Goal: Check status: Check status

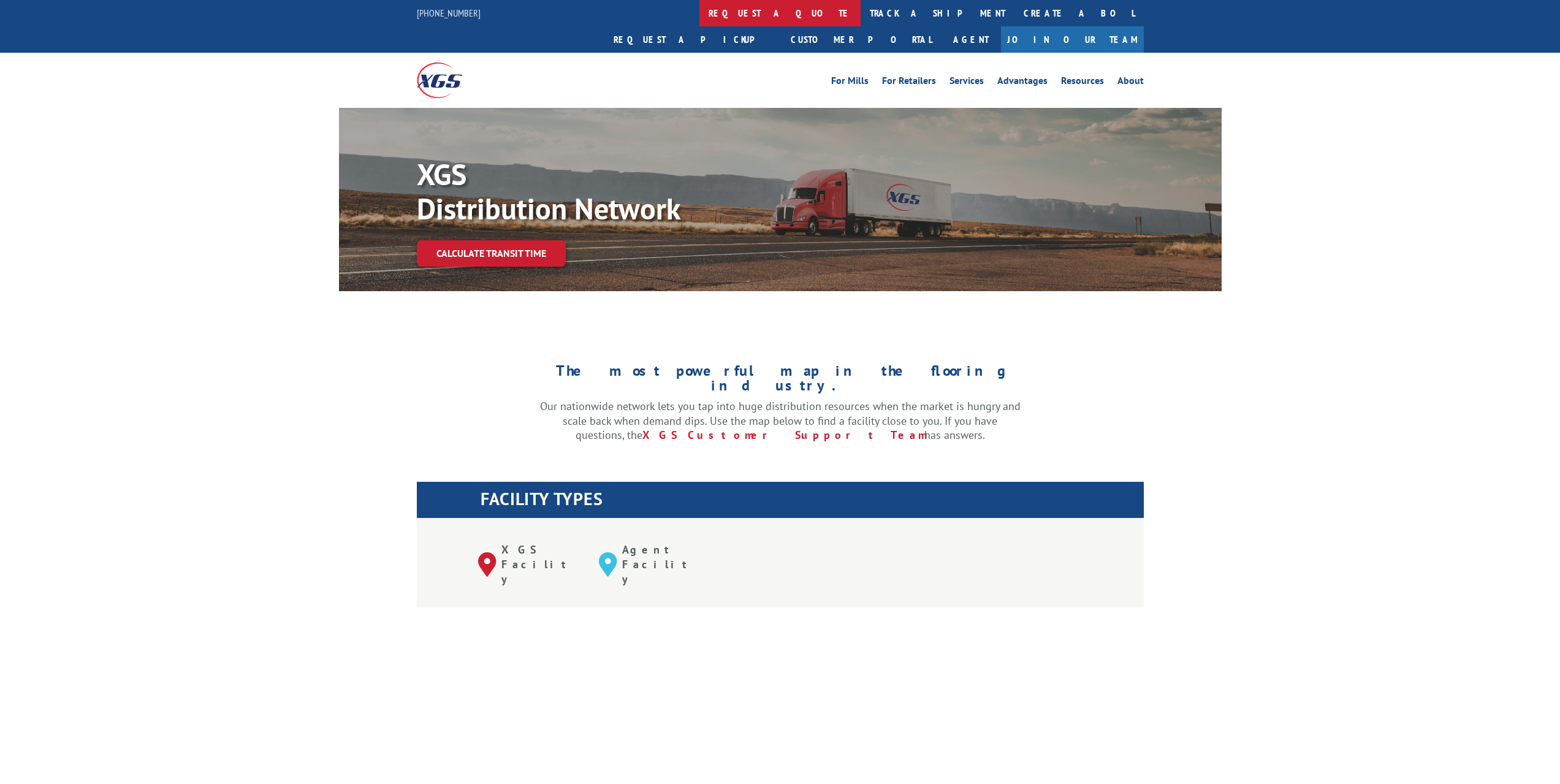
click at [699, 14] on link "request a quote" at bounding box center [780, 13] width 161 height 26
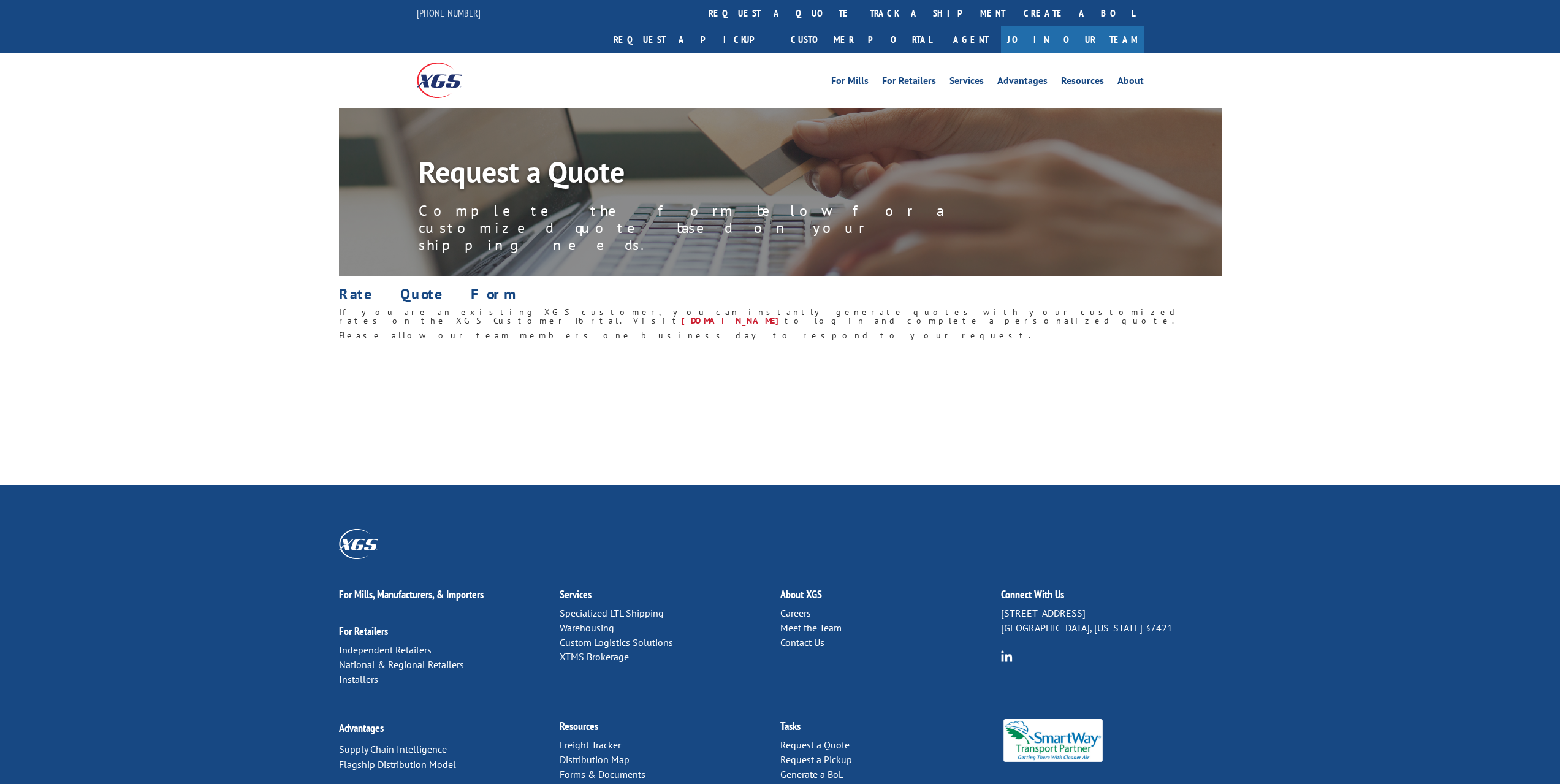
click at [861, 15] on link "track a shipment" at bounding box center [937, 13] width 154 height 26
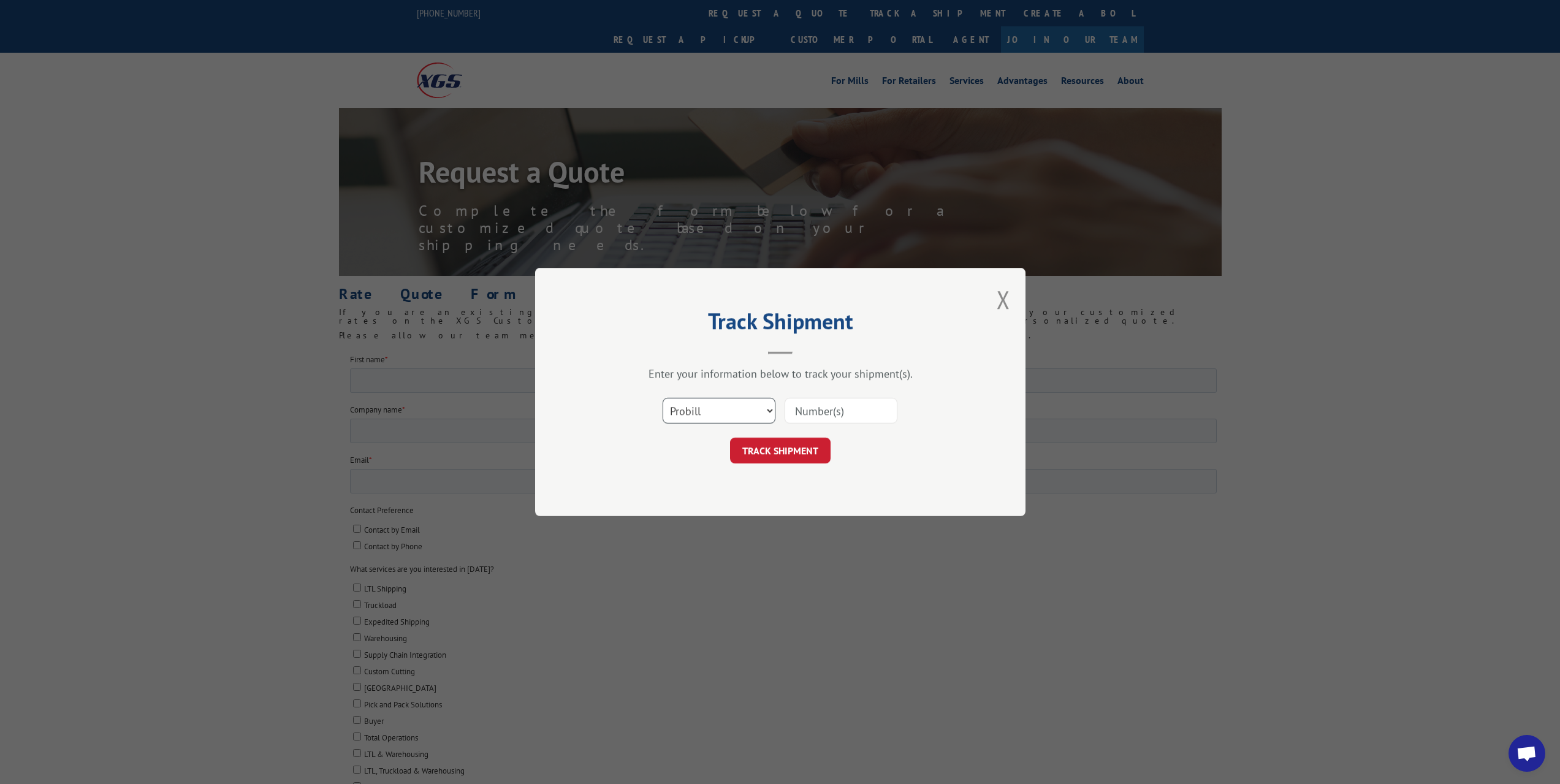
click at [739, 416] on select "Select category... Probill BOL PO" at bounding box center [719, 411] width 113 height 26
select select "bol"
click at [663, 398] on select "Select category... Probill BOL PO" at bounding box center [719, 411] width 113 height 26
click at [834, 407] on input at bounding box center [841, 411] width 113 height 26
paste input "970305"
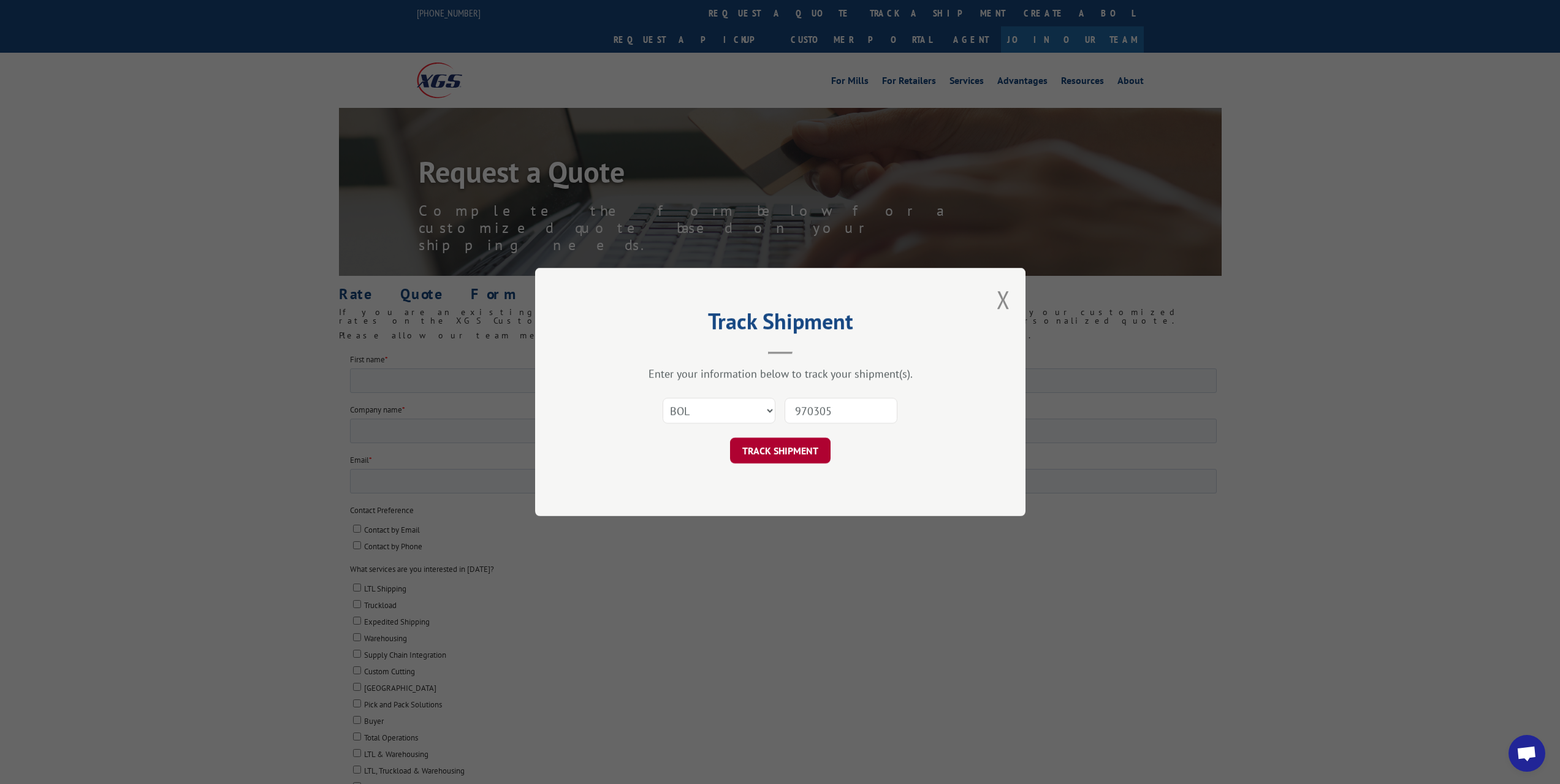
type input "970305"
click at [801, 446] on button "TRACK SHIPMENT" at bounding box center [780, 451] width 101 height 26
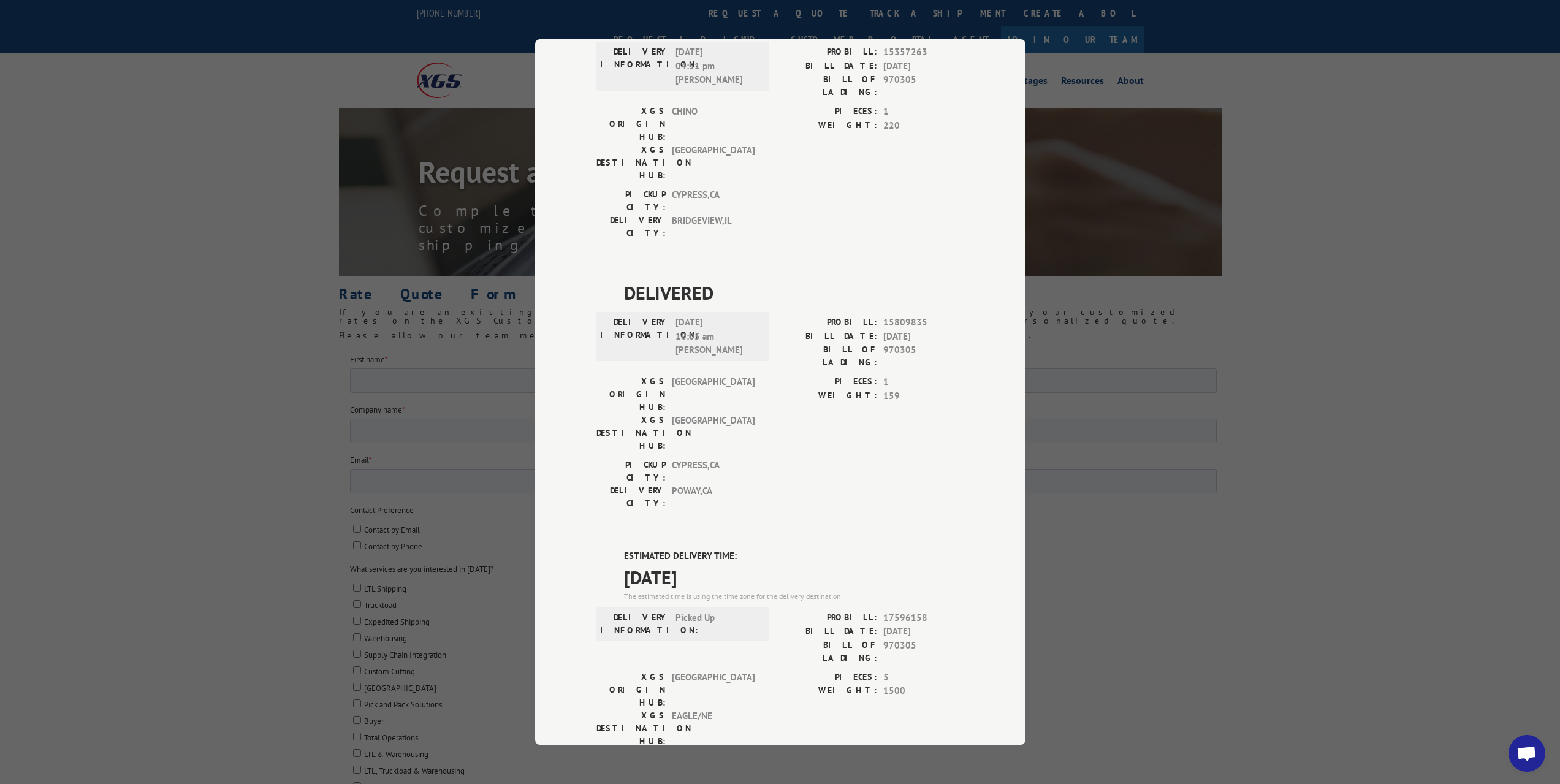
scroll to position [447, 0]
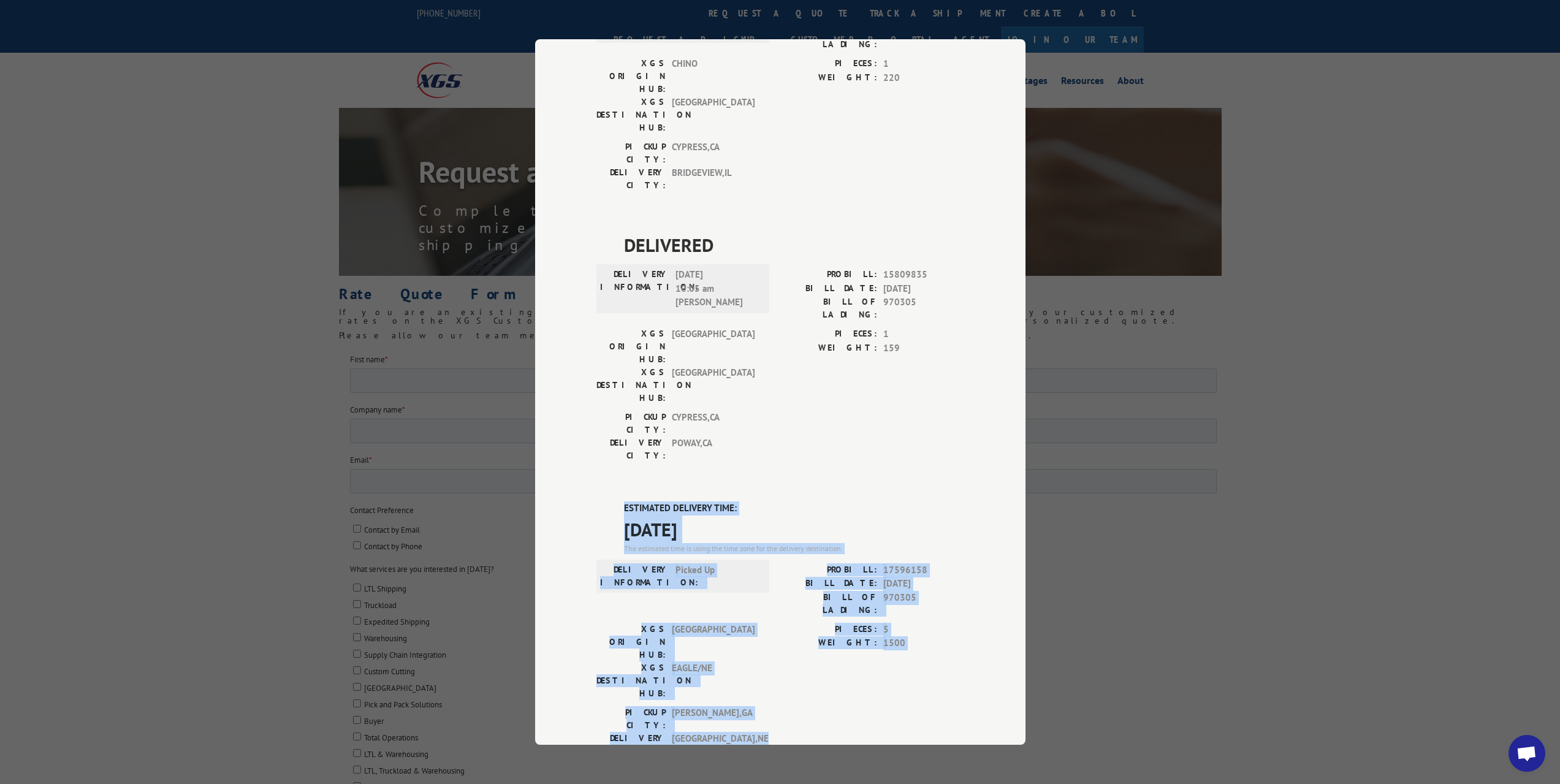
drag, startPoint x: 813, startPoint y: 459, endPoint x: 602, endPoint y: 294, distance: 267.9
click at [602, 501] on div "ESTIMATED DELIVERY TIME: 09/10/2025 The estimated time is using the time zone f…" at bounding box center [780, 721] width 368 height 440
click at [926, 563] on span "17596158" at bounding box center [924, 570] width 81 height 14
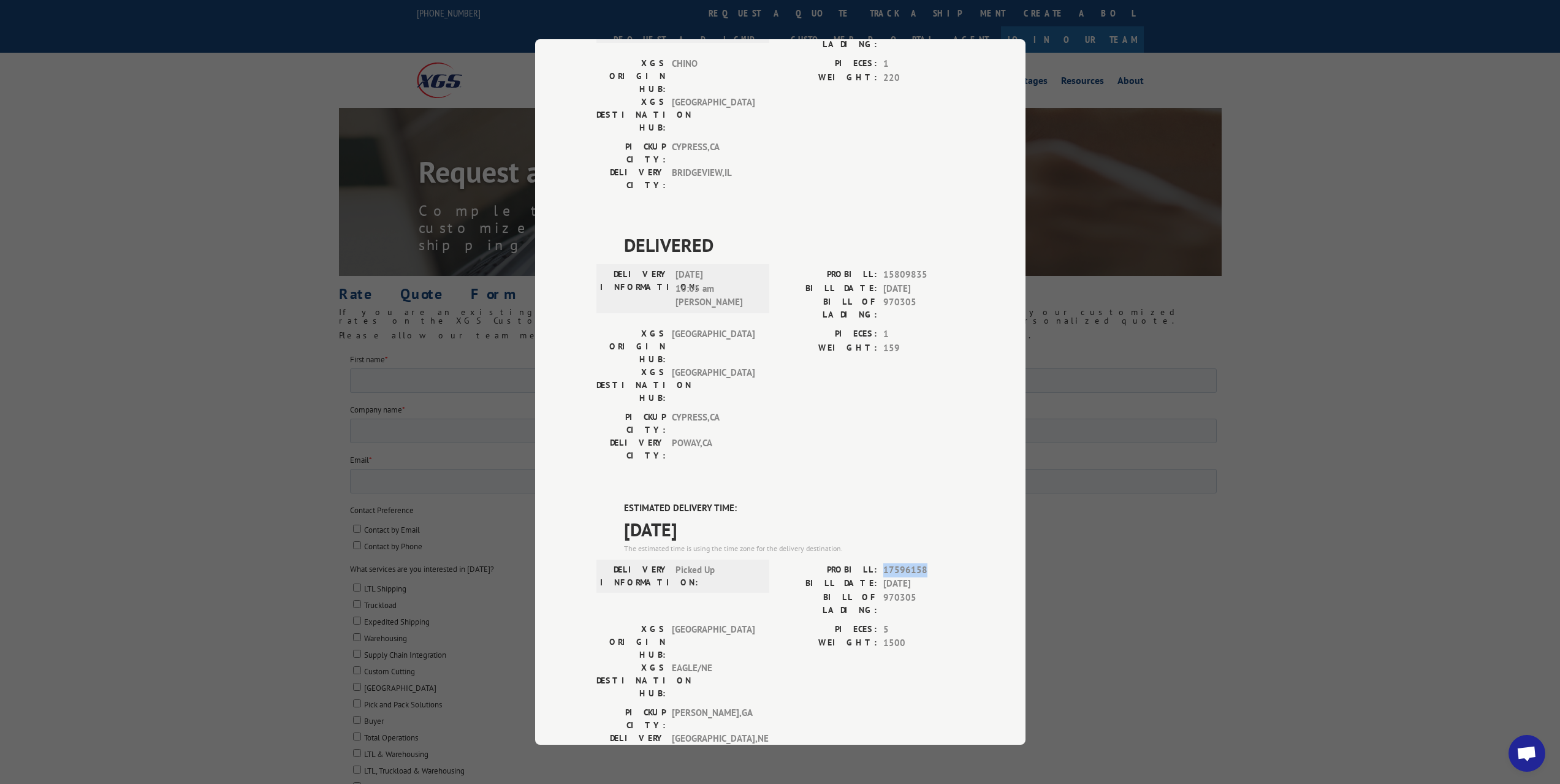
drag, startPoint x: 891, startPoint y: 361, endPoint x: 880, endPoint y: 362, distance: 11.0
click at [884, 563] on span "17596158" at bounding box center [924, 570] width 81 height 14
copy span "17596158"
click at [484, 155] on div "Track Shipment DELIVERED DELIVERY INFORMATION: 10/26/2021 02:35 pm John PROBILL…" at bounding box center [780, 392] width 1560 height 784
drag, startPoint x: 1197, startPoint y: 151, endPoint x: 1189, endPoint y: 154, distance: 8.5
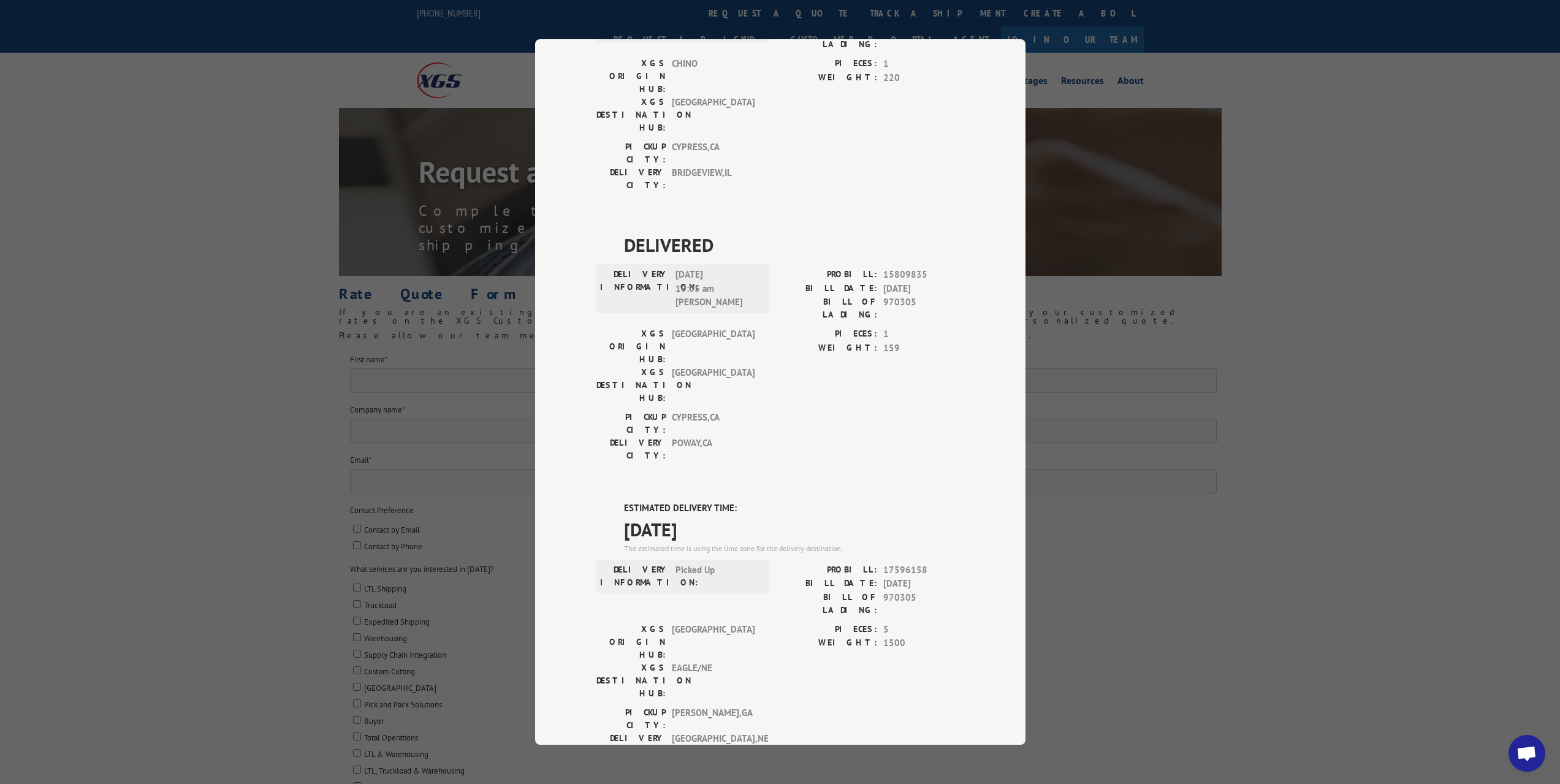
click at [1196, 149] on div "Track Shipment DELIVERED DELIVERY INFORMATION: 10/26/2021 02:35 pm John PROBILL…" at bounding box center [780, 392] width 1560 height 784
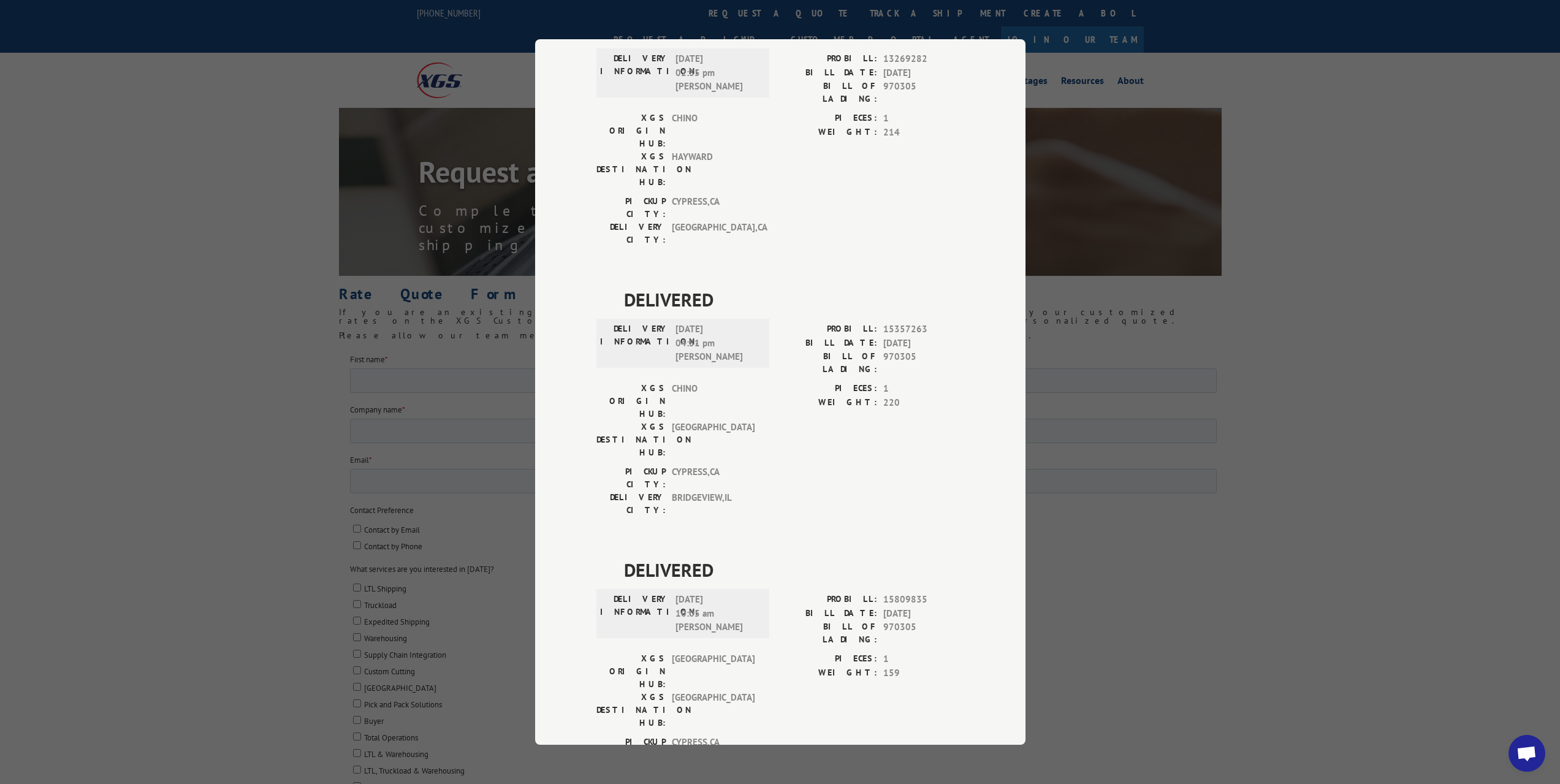
scroll to position [0, 0]
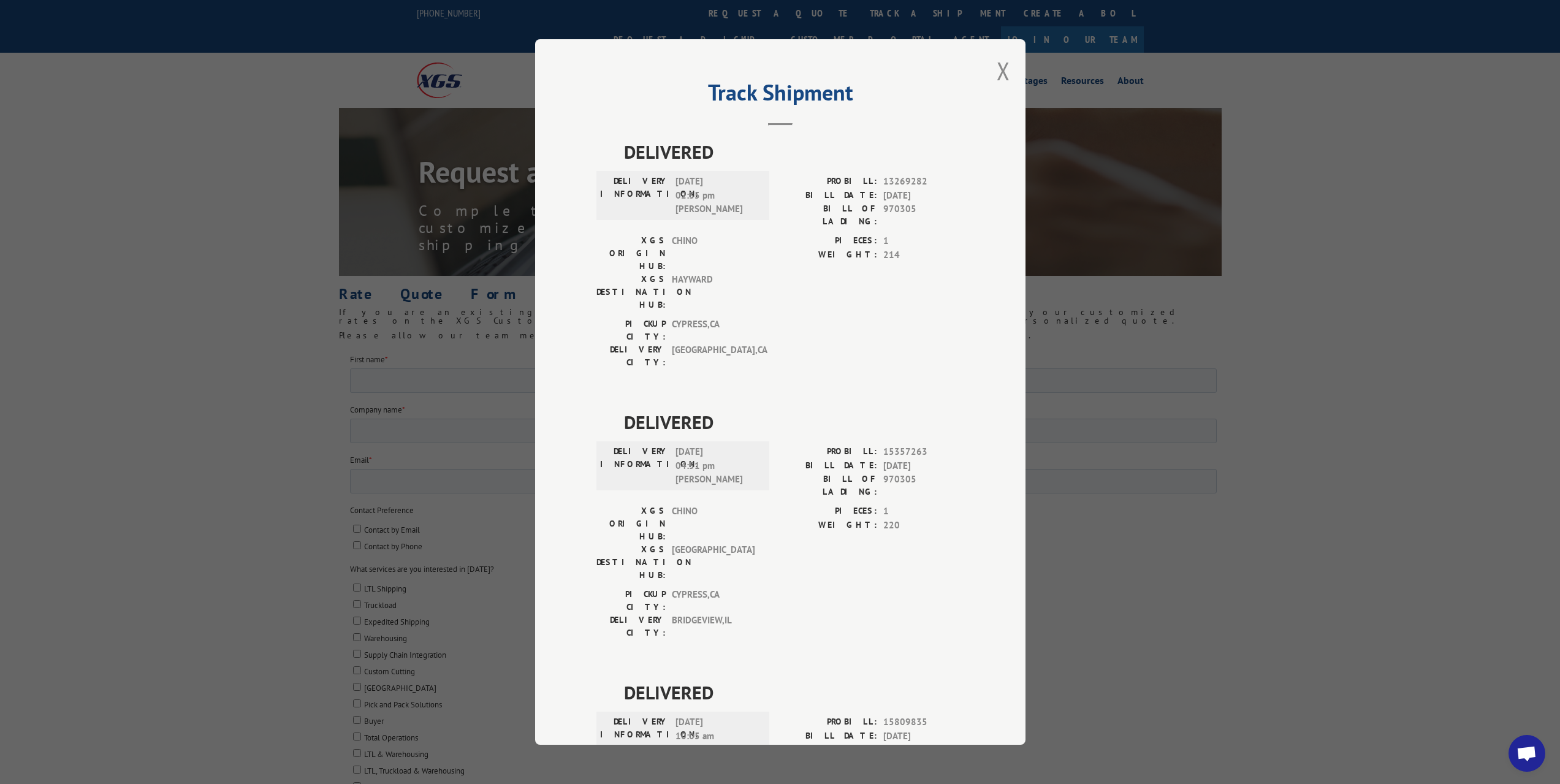
click at [1003, 75] on button "Close modal" at bounding box center [1004, 71] width 14 height 32
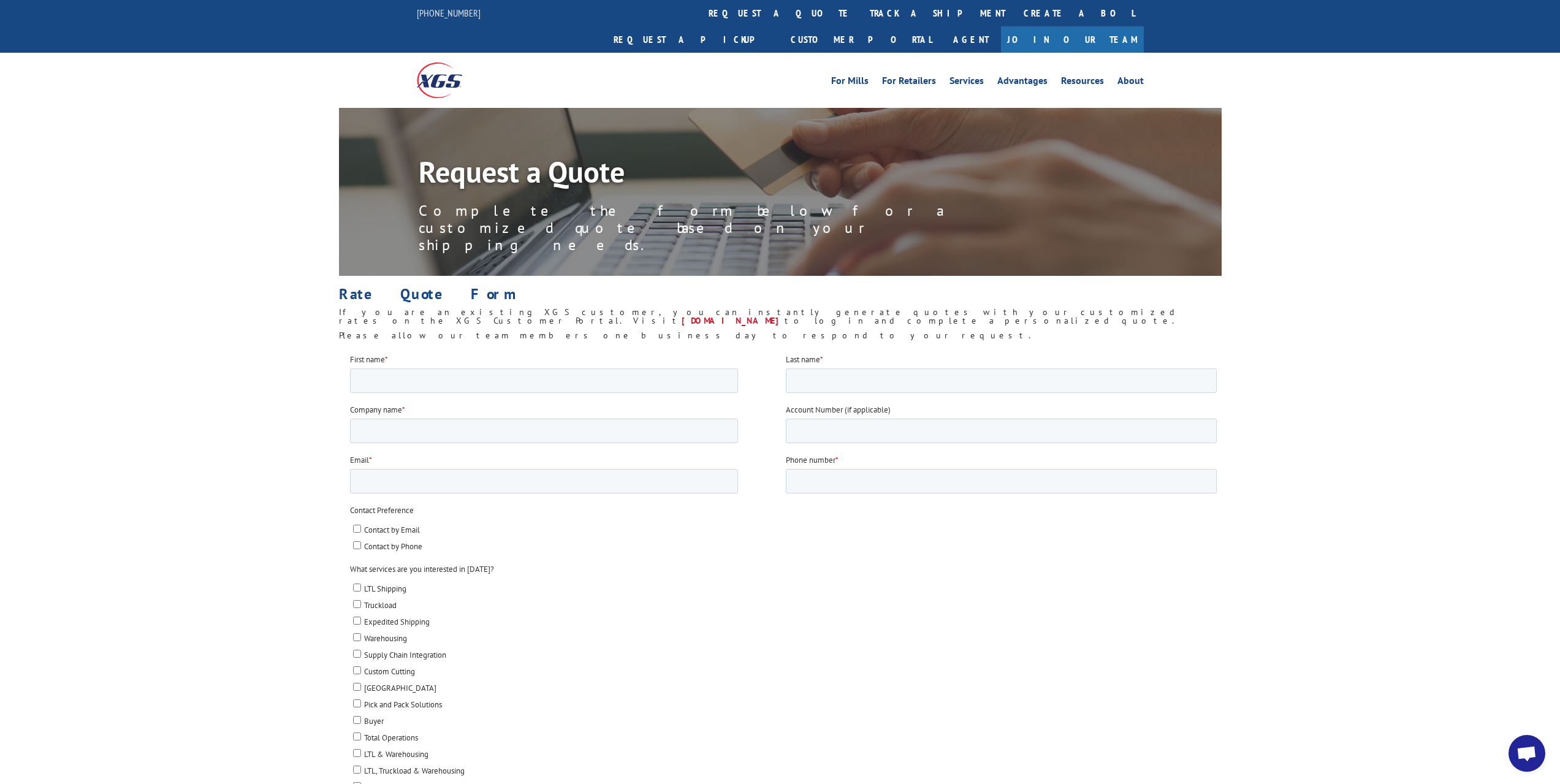
click at [861, 8] on link "track a shipment" at bounding box center [937, 13] width 154 height 26
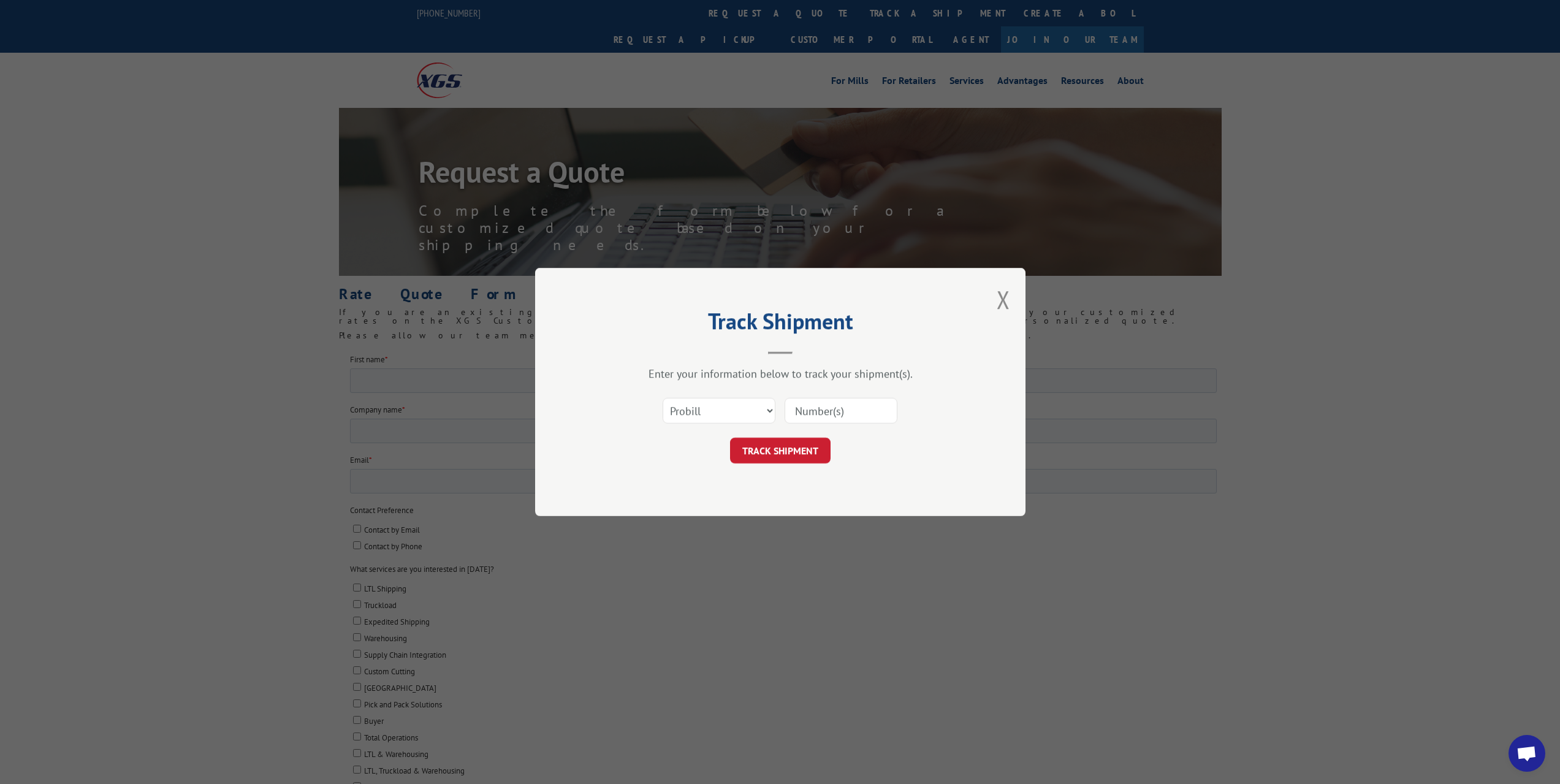
click at [835, 401] on input at bounding box center [841, 411] width 113 height 26
paste input "17596158"
type input "17596158"
click at [799, 457] on button "TRACK SHIPMENT" at bounding box center [780, 451] width 101 height 26
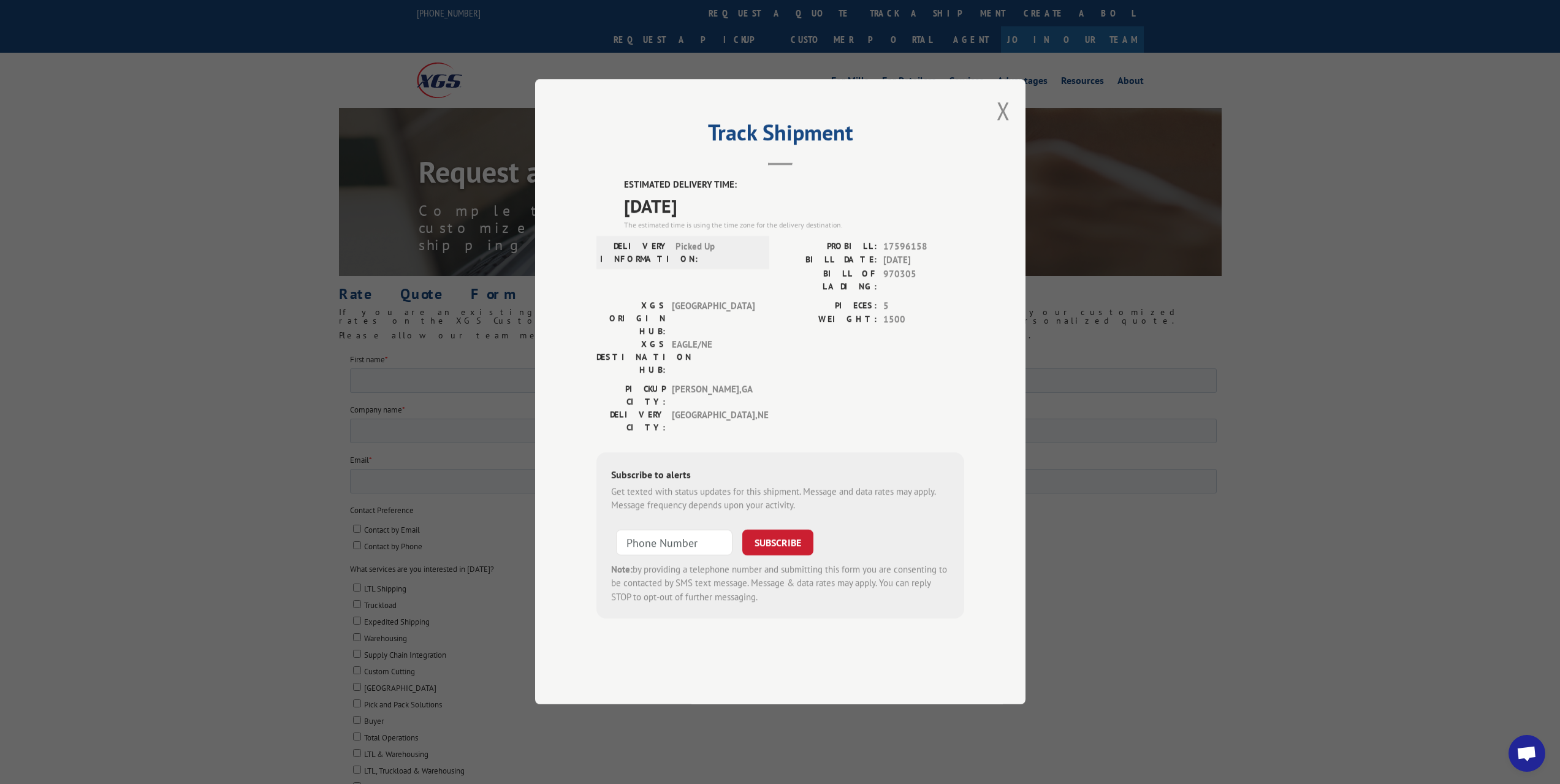
type input "+1 (___) ___-____"
drag, startPoint x: 662, startPoint y: 514, endPoint x: 665, endPoint y: 520, distance: 6.7
click at [662, 529] on input "+1 (___) ___-____" at bounding box center [674, 542] width 116 height 26
click at [461, 332] on div "Track Shipment ESTIMATED DELIVERY TIME: 09/10/2025 The estimated time is using …" at bounding box center [780, 392] width 1560 height 784
